Goal: Task Accomplishment & Management: Complete application form

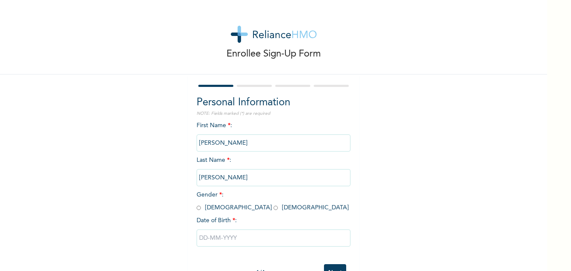
scroll to position [30, 0]
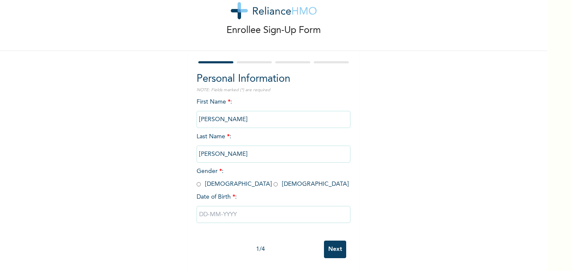
click at [274, 180] on input "radio" at bounding box center [276, 184] width 4 height 8
radio input "true"
click at [224, 208] on input "text" at bounding box center [274, 214] width 154 height 17
select select "9"
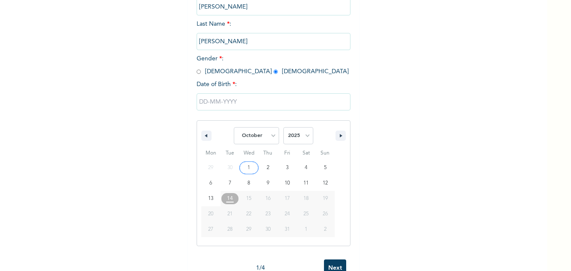
scroll to position [136, 0]
click at [307, 133] on select "2025 2024 2023 2022 2021 2020 2019 2018 2017 2016 2015 2014 2013 2012 2011 2010…" at bounding box center [298, 135] width 30 height 17
select select "1996"
click at [283, 127] on select "2025 2024 2023 2022 2021 2020 2019 2018 2017 2016 2015 2014 2013 2012 2011 2010…" at bounding box center [298, 135] width 30 height 17
type input "[DATE]"
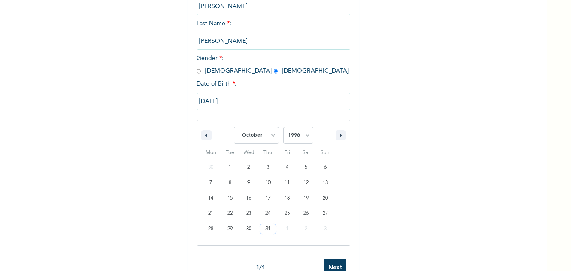
scroll to position [30, 0]
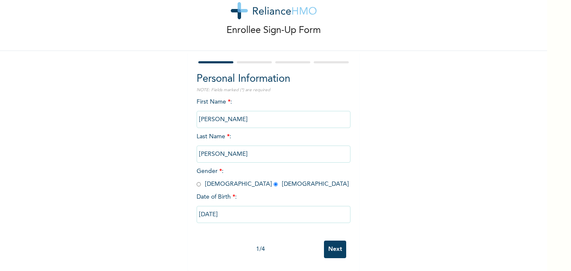
click at [332, 240] on input "Next" at bounding box center [335, 249] width 22 height 18
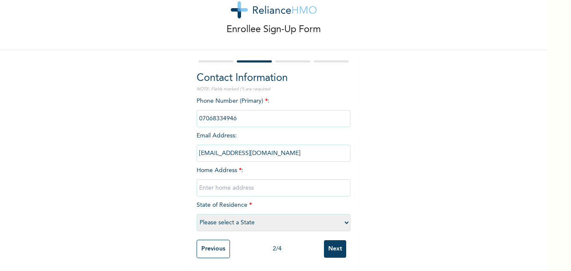
scroll to position [31, 0]
click at [306, 180] on input "text" at bounding box center [274, 187] width 154 height 17
type input "9th street first unity estate cooperative [GEOGRAPHIC_DATA][PERSON_NAME]"
click at [309, 217] on select "Please select a State [PERSON_NAME] (FCT) [PERSON_NAME] Ibom [GEOGRAPHIC_DATA] …" at bounding box center [274, 222] width 154 height 17
select select "25"
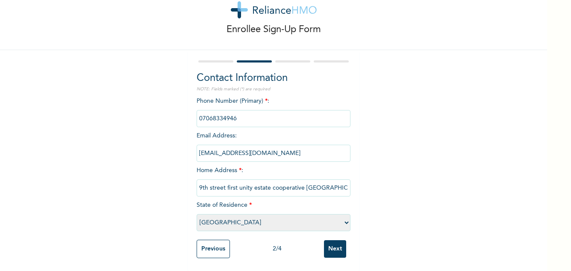
click at [197, 214] on select "Please select a State [PERSON_NAME] (FCT) [PERSON_NAME] Ibom [GEOGRAPHIC_DATA] …" at bounding box center [274, 222] width 154 height 17
click at [333, 247] on input "Next" at bounding box center [335, 249] width 22 height 18
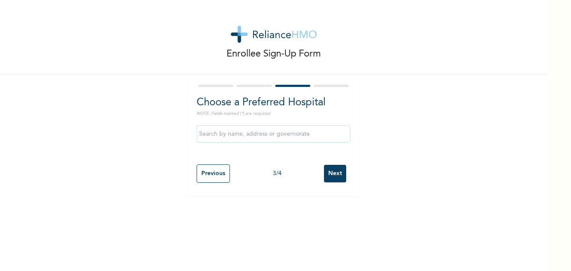
click at [303, 135] on input "text" at bounding box center [274, 133] width 154 height 17
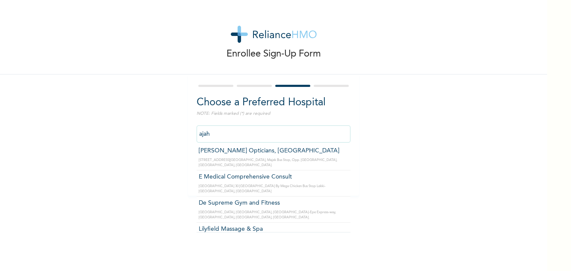
scroll to position [170, 0]
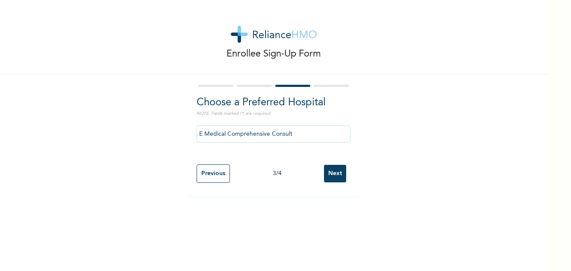
click at [301, 130] on input "E Medical Comprehensive Consult" at bounding box center [274, 133] width 154 height 17
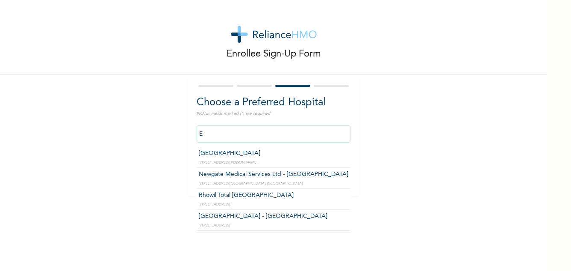
type input "E"
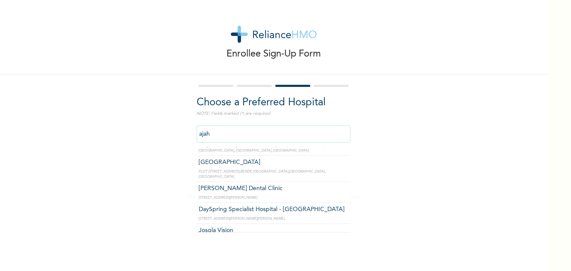
scroll to position [18, 0]
type input "DaySpring Specialist Hospital - [GEOGRAPHIC_DATA]"
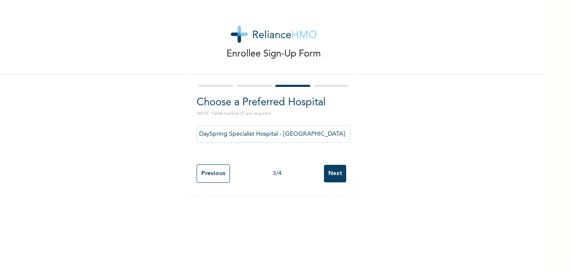
click at [332, 178] on input "Next" at bounding box center [335, 174] width 22 height 18
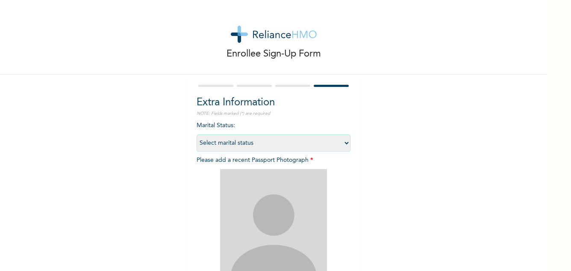
click at [333, 142] on select "Select marital status [DEMOGRAPHIC_DATA] Married [DEMOGRAPHIC_DATA] Widow/[DEMO…" at bounding box center [274, 142] width 154 height 17
select select "1"
click at [197, 134] on select "Select marital status [DEMOGRAPHIC_DATA] Married [DEMOGRAPHIC_DATA] Widow/[DEMO…" at bounding box center [274, 142] width 154 height 17
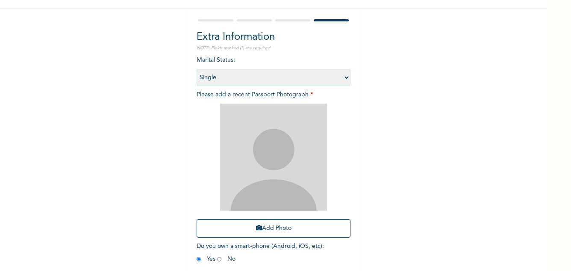
scroll to position [56, 0]
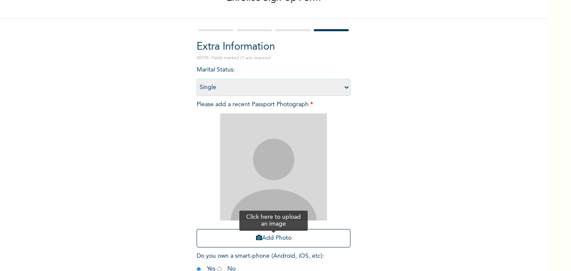
click at [275, 231] on button "Add Photo" at bounding box center [274, 238] width 154 height 18
